Goal: Download file/media

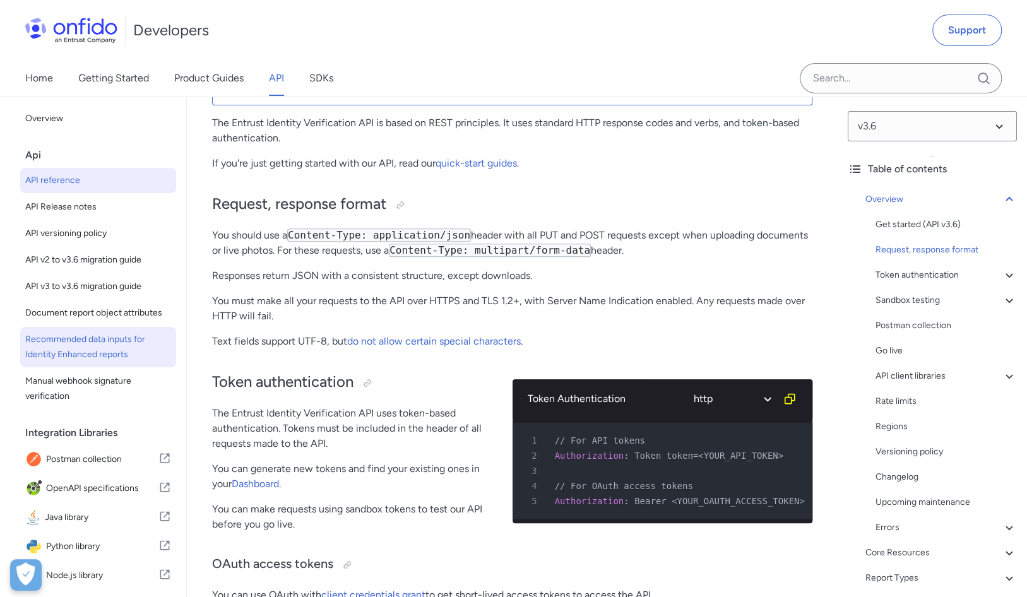
scroll to position [127, 0]
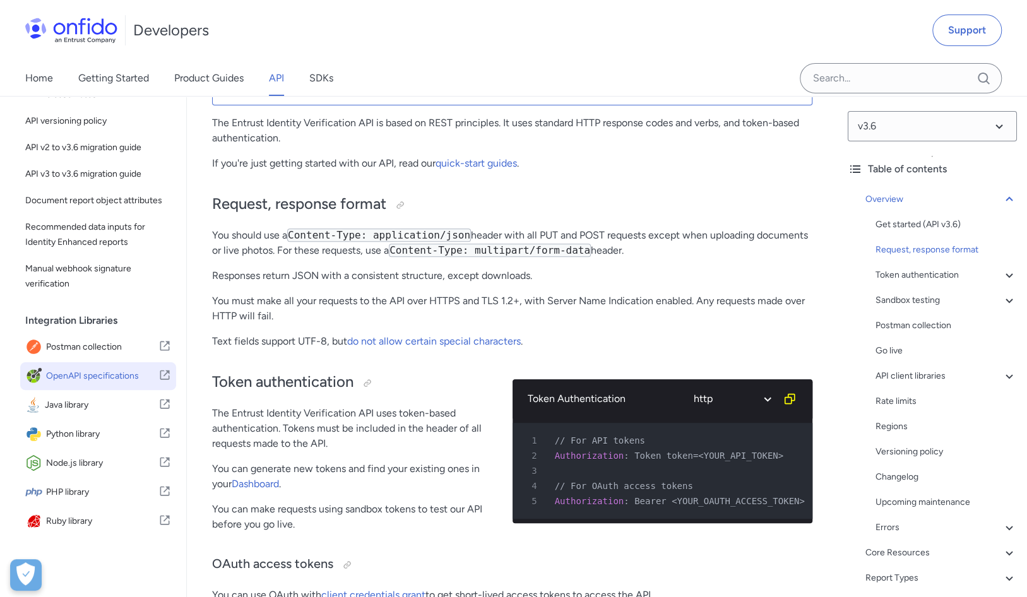
click at [95, 371] on span "OpenAPI specifications" at bounding box center [102, 376] width 112 height 18
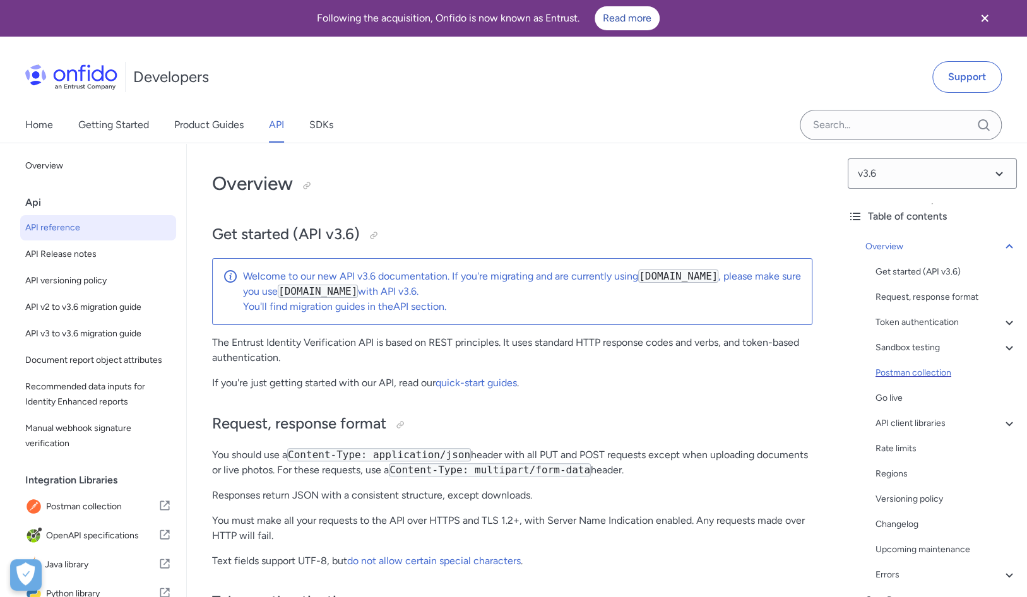
click at [915, 374] on div "Postman collection" at bounding box center [945, 372] width 141 height 15
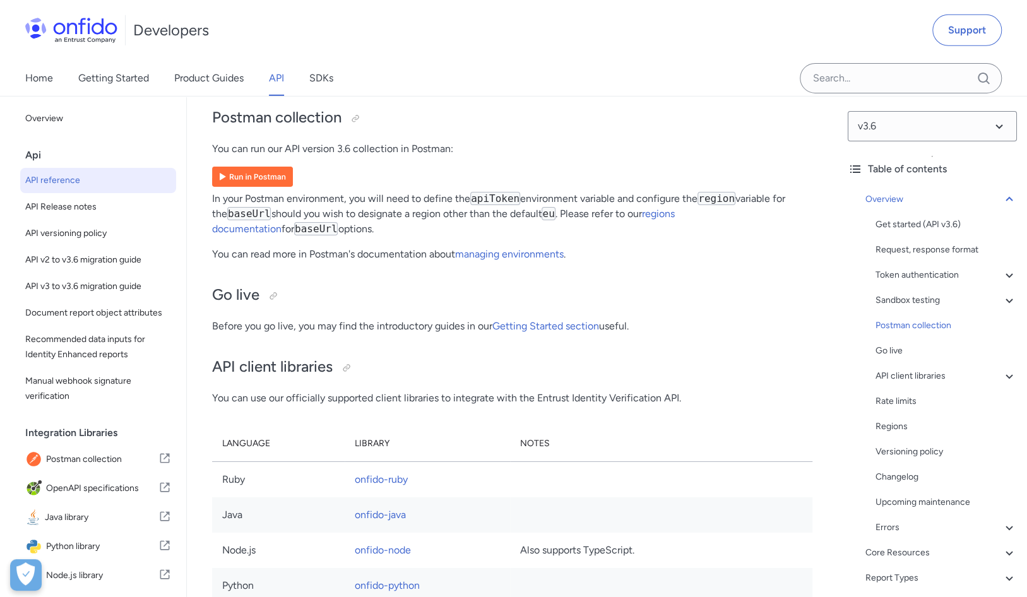
click at [260, 187] on img at bounding box center [252, 177] width 81 height 20
